Goal: Find specific page/section: Find specific page/section

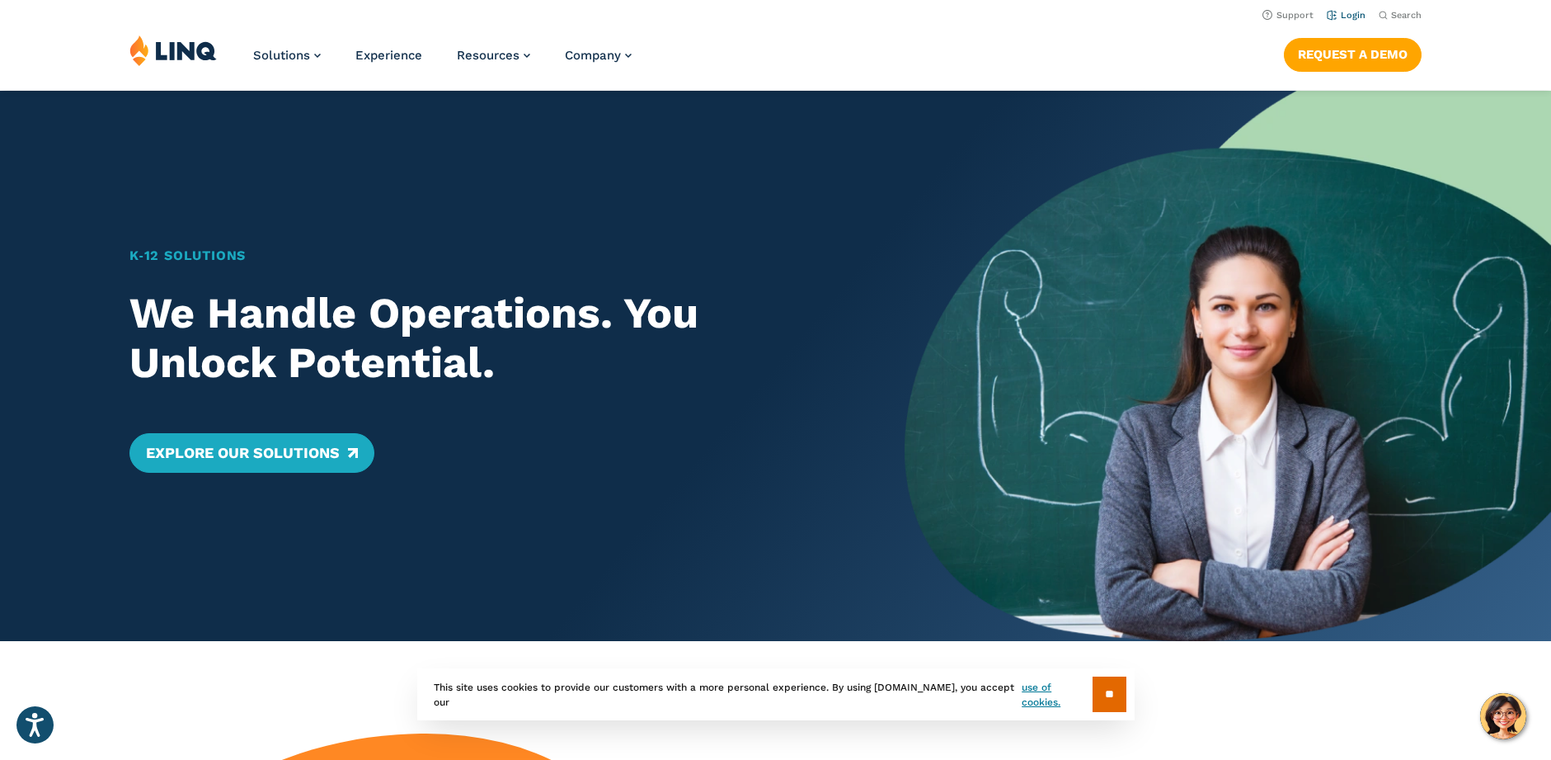
click at [1360, 12] on link "Login" at bounding box center [1346, 15] width 39 height 11
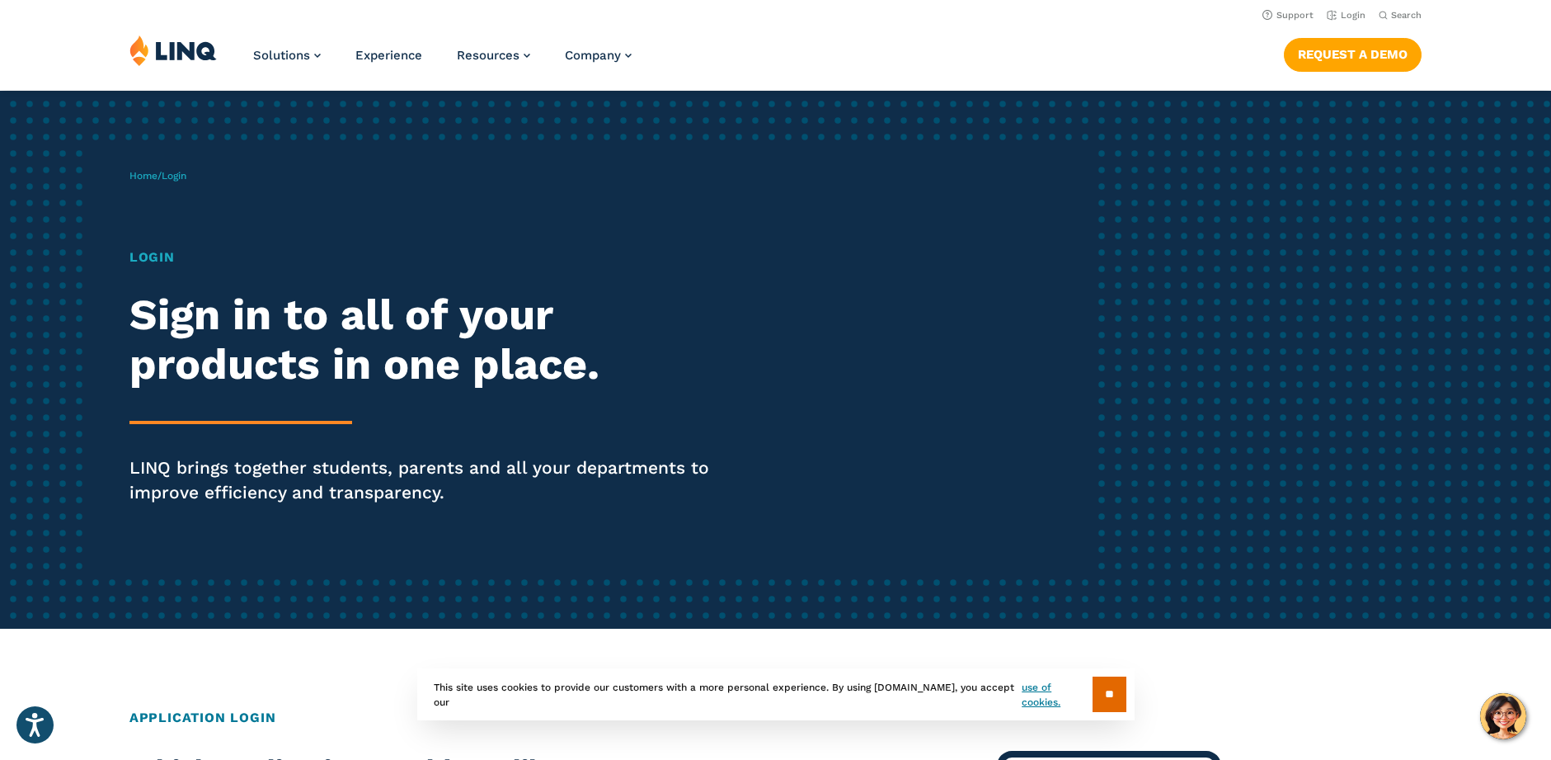
click at [162, 259] on h1 "Login" at bounding box center [428, 257] width 598 height 20
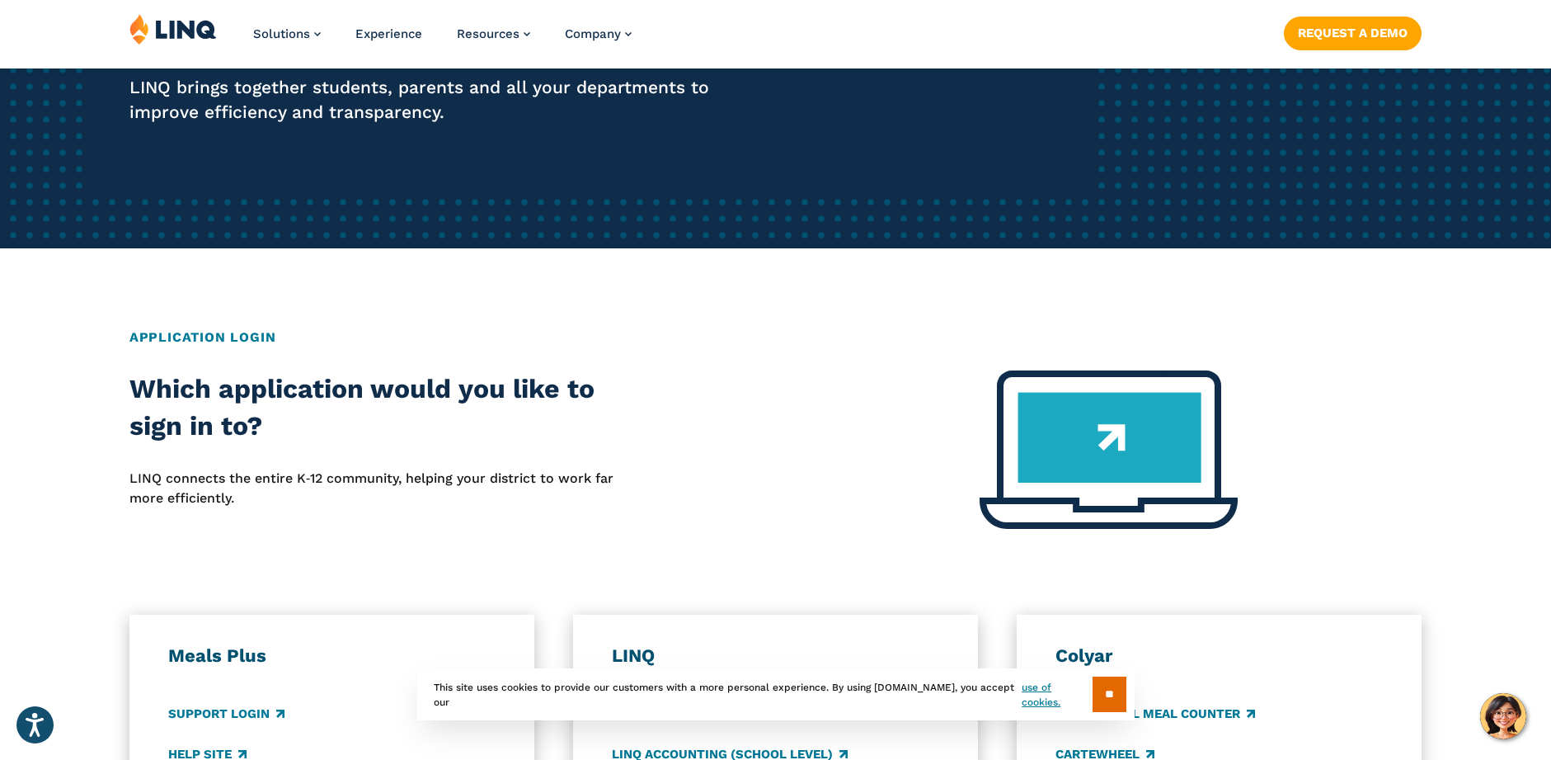
scroll to position [412, 0]
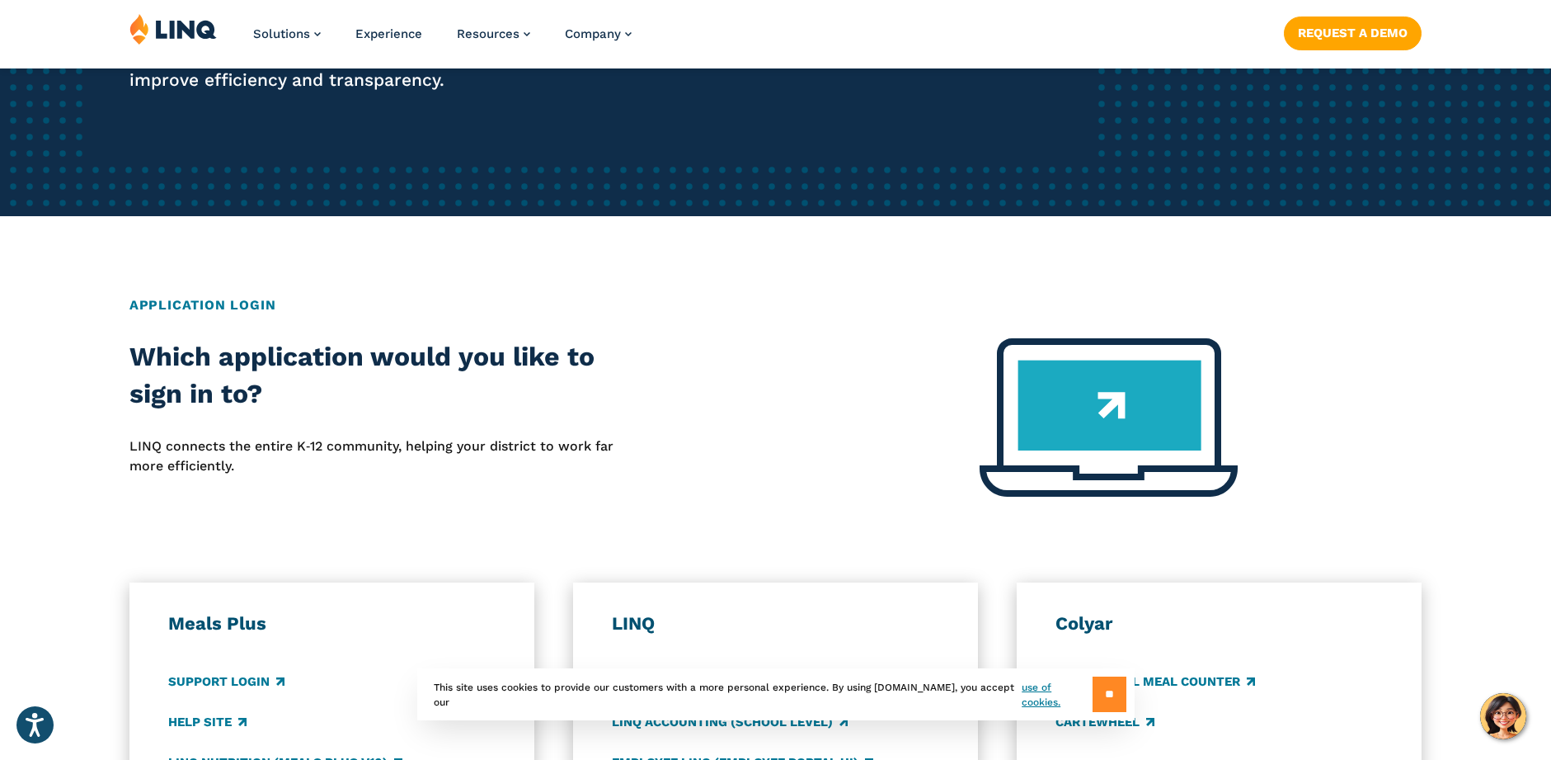
click at [1101, 689] on input "**" at bounding box center [1110, 693] width 34 height 35
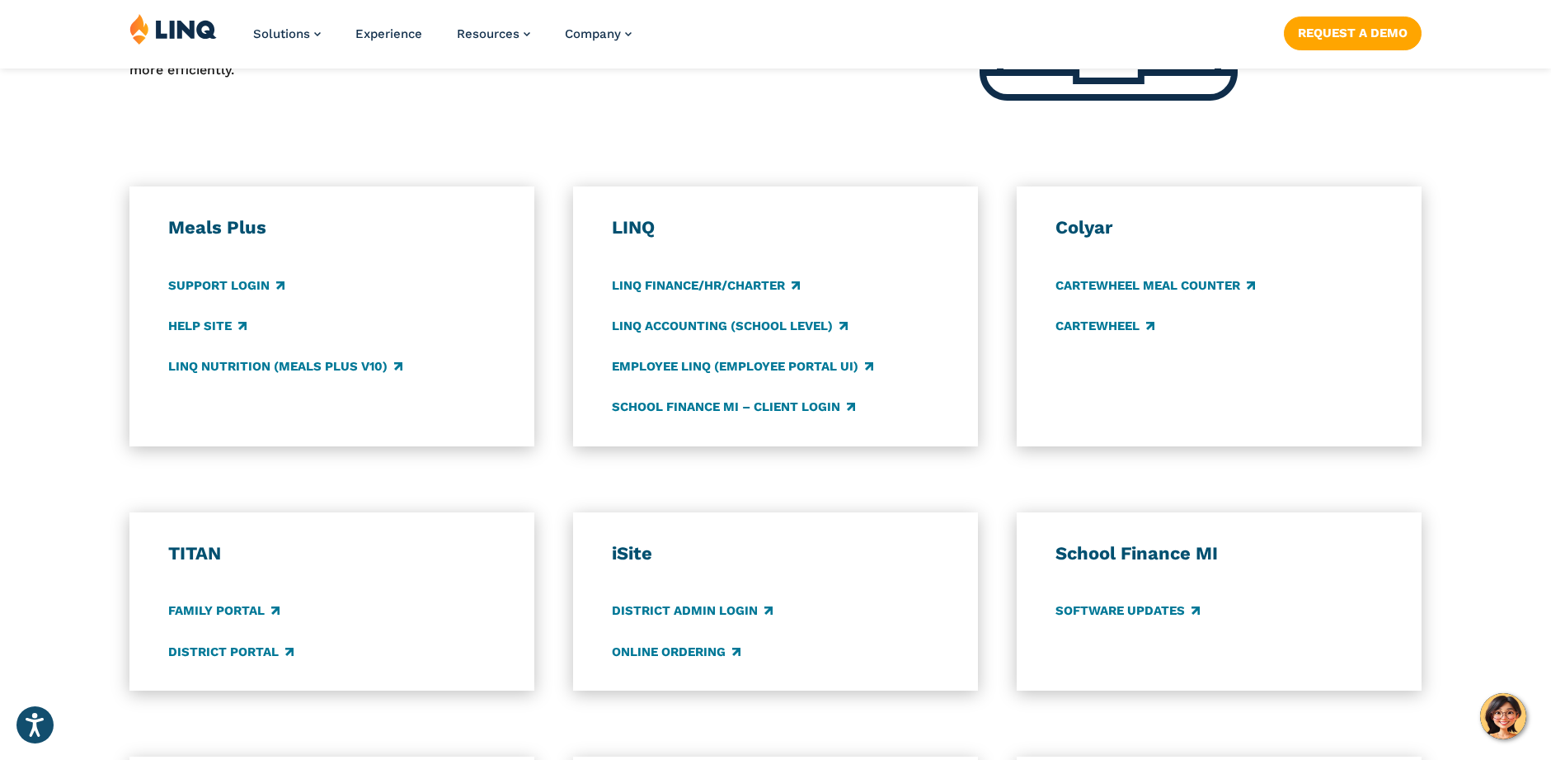
scroll to position [907, 0]
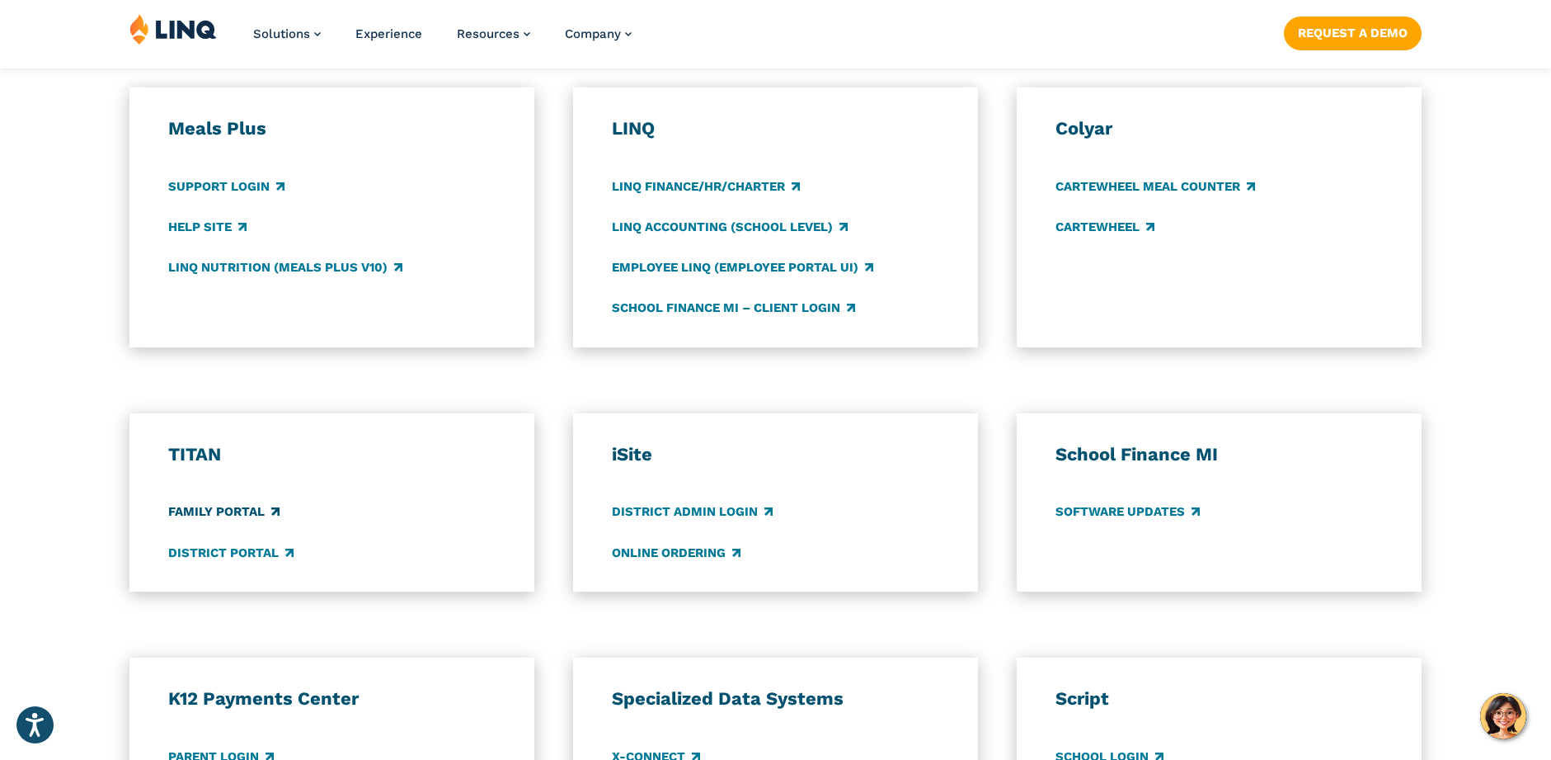
click at [197, 508] on link "Family Portal" at bounding box center [223, 512] width 111 height 18
